Goal: Information Seeking & Learning: Learn about a topic

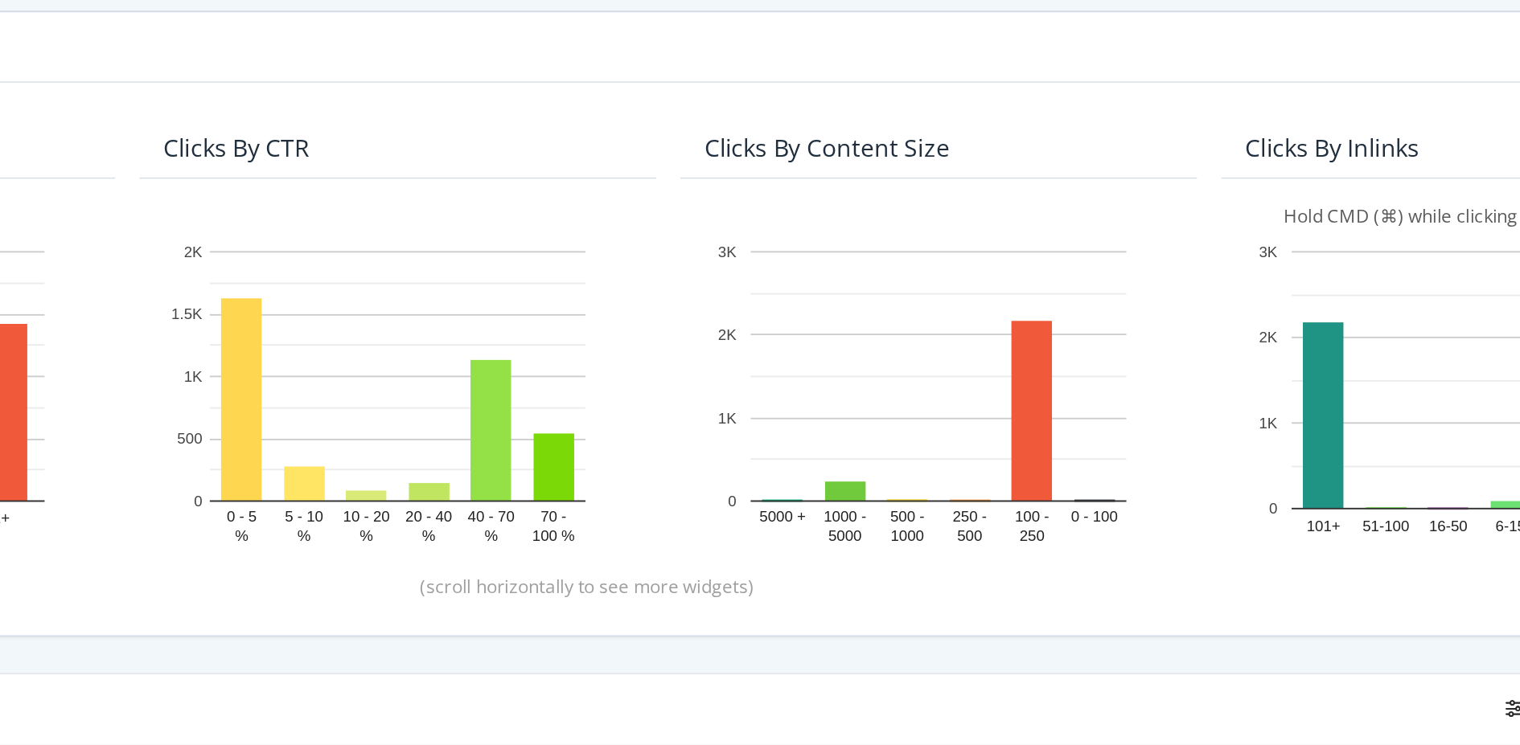
scroll to position [0, 189]
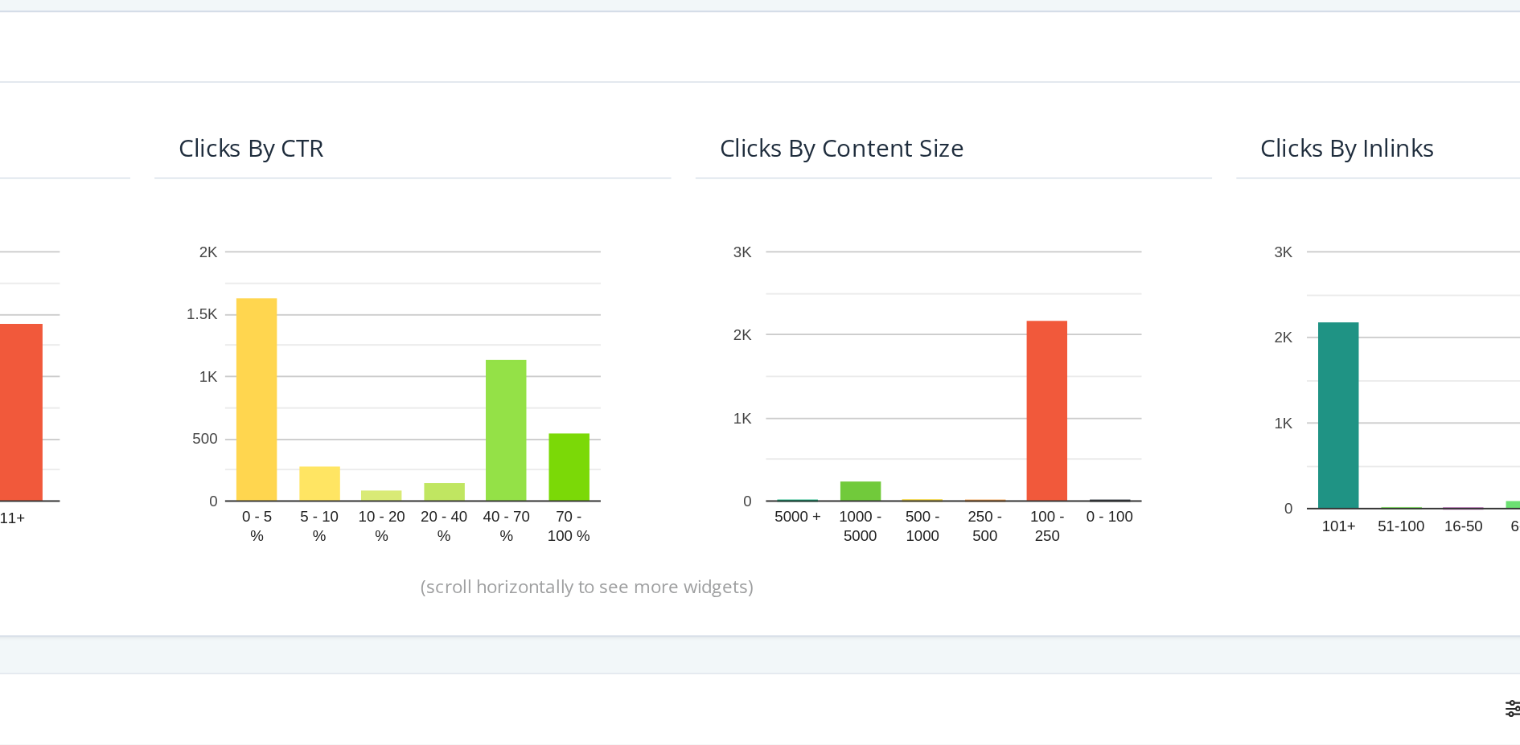
click at [979, 500] on div "Clicks By pagetype Level 1 By: pagetype Level 1 Hold CMD (⌘) while clicking to …" at bounding box center [849, 370] width 1294 height 297
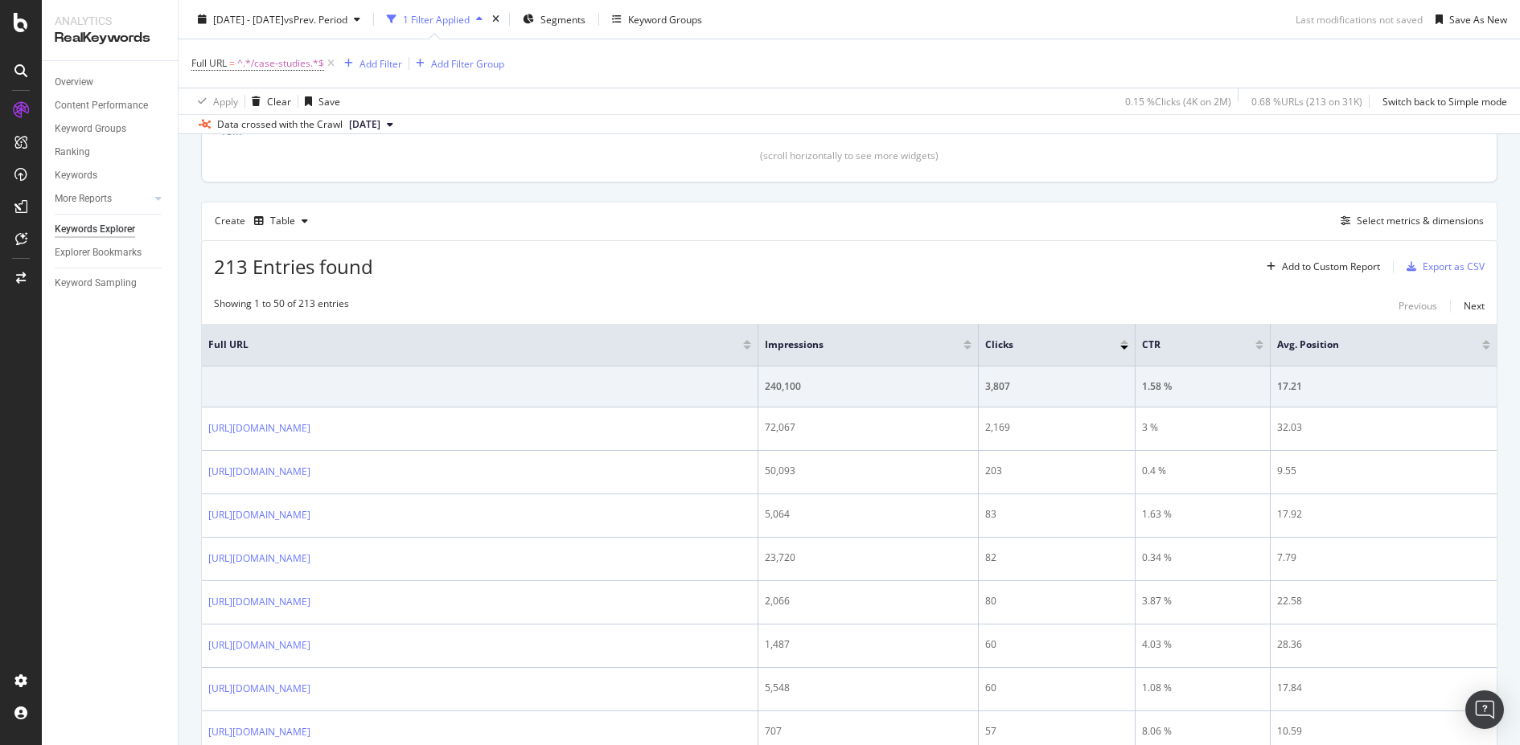
scroll to position [437, 0]
